Goal: Navigation & Orientation: Go to known website

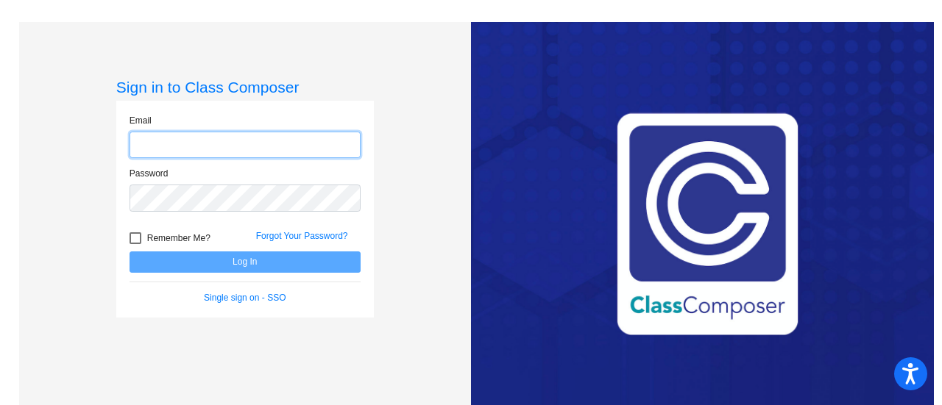
click at [244, 138] on input "email" at bounding box center [244, 145] width 231 height 27
type input "kelly.rutledge@monroe.k12.nj.us"
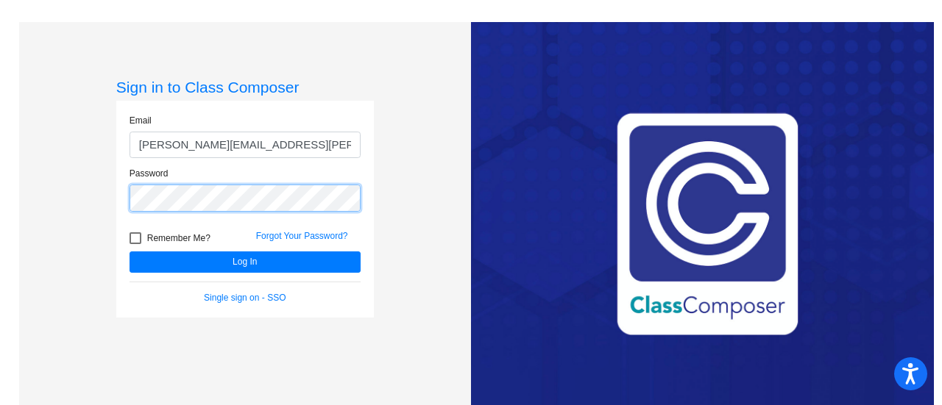
click at [129, 252] on button "Log In" at bounding box center [244, 262] width 231 height 21
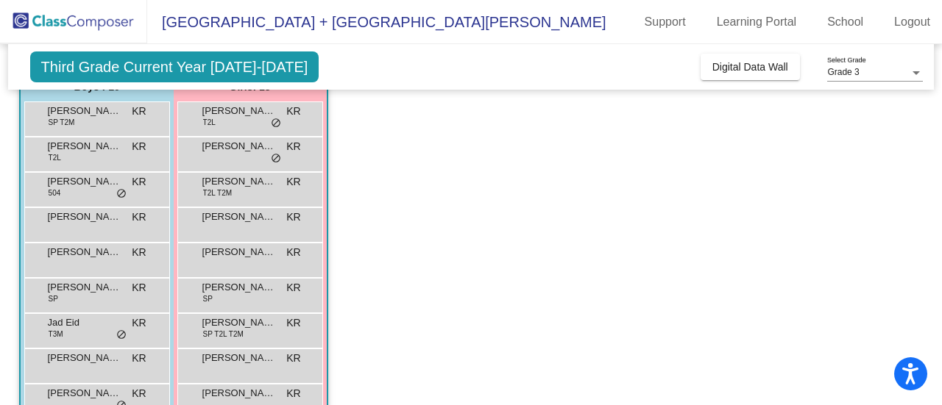
scroll to position [134, 0]
click at [433, 241] on app-classroom "Class 3 - MLL picture_as_pdf Kelly Rutledge Add Student First Name Last Name St…" at bounding box center [471, 295] width 904 height 578
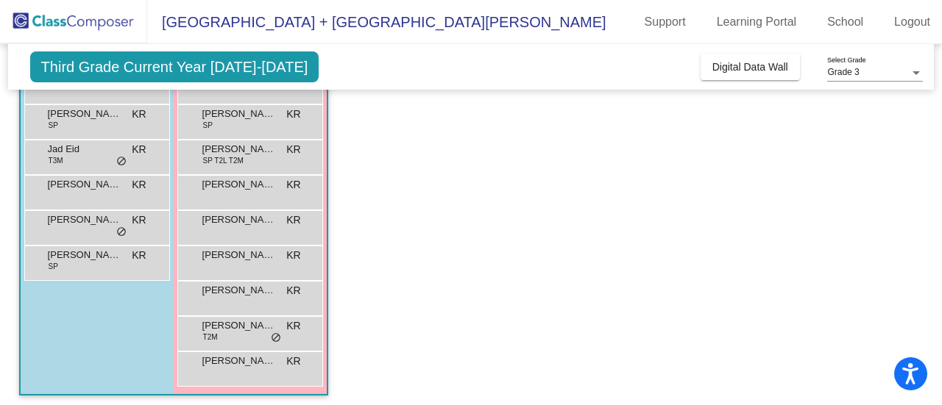
scroll to position [312, 0]
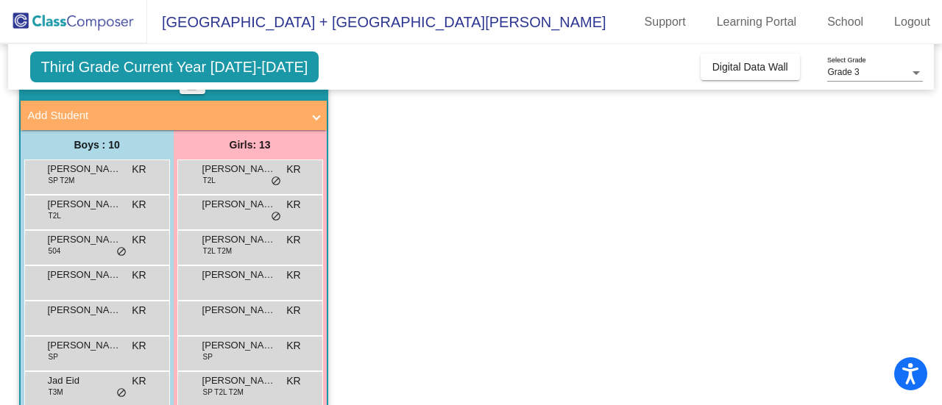
scroll to position [71, 0]
